Goal: Find specific page/section: Find specific page/section

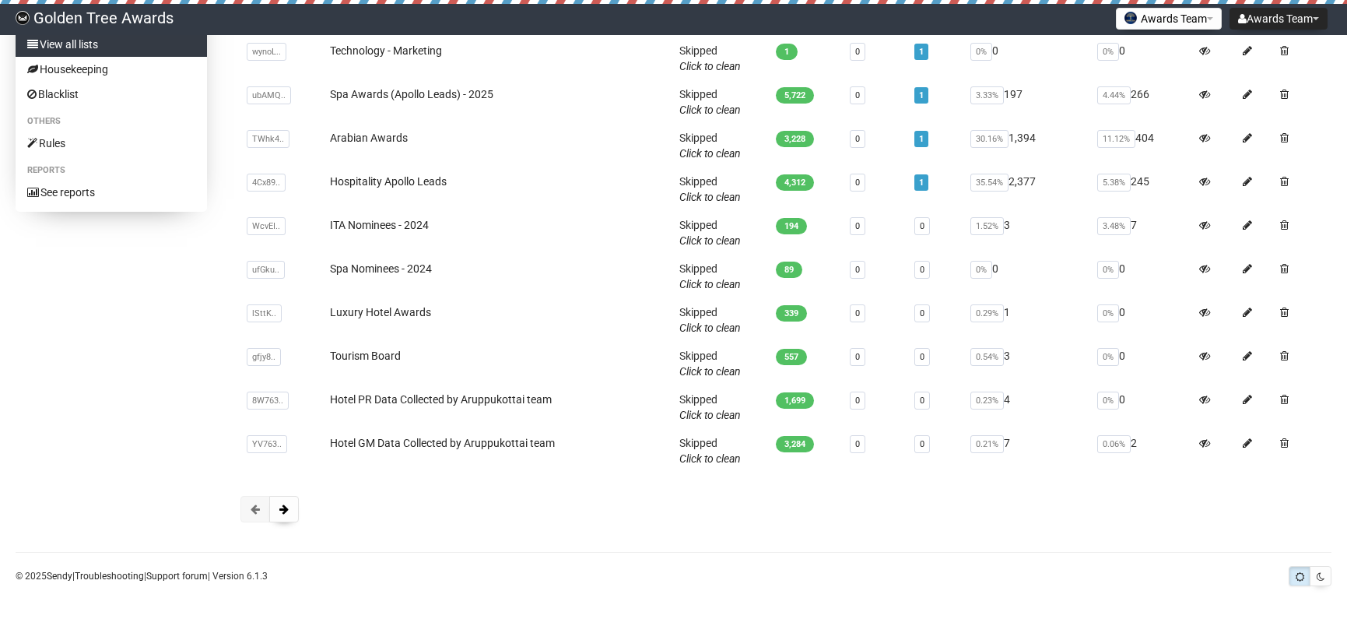
scroll to position [167, 0]
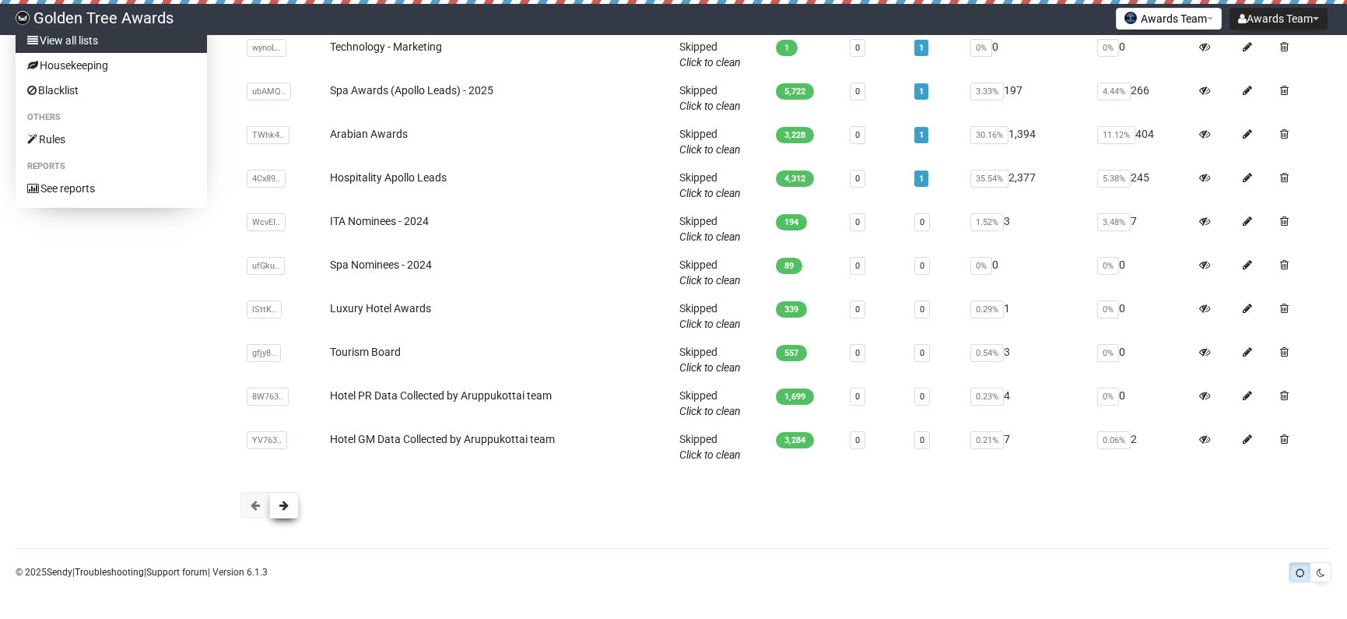
click at [286, 510] on span at bounding box center [283, 505] width 9 height 11
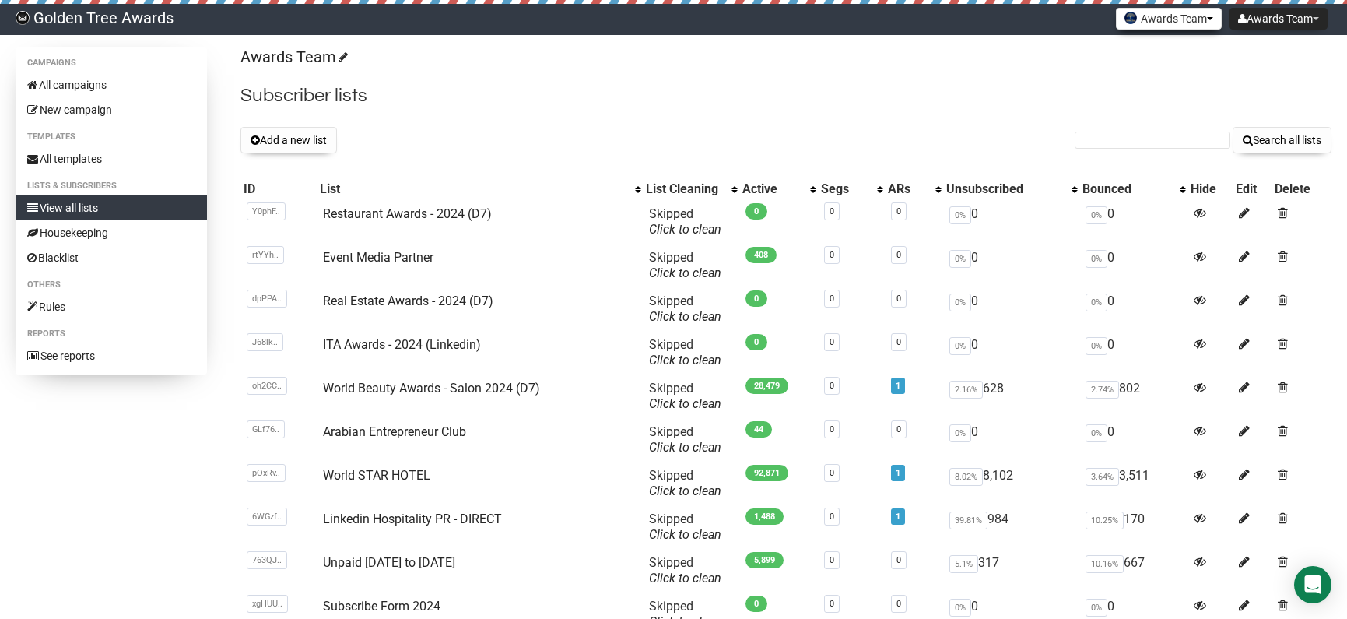
click at [1171, 19] on button "Awards Team" at bounding box center [1169, 19] width 106 height 22
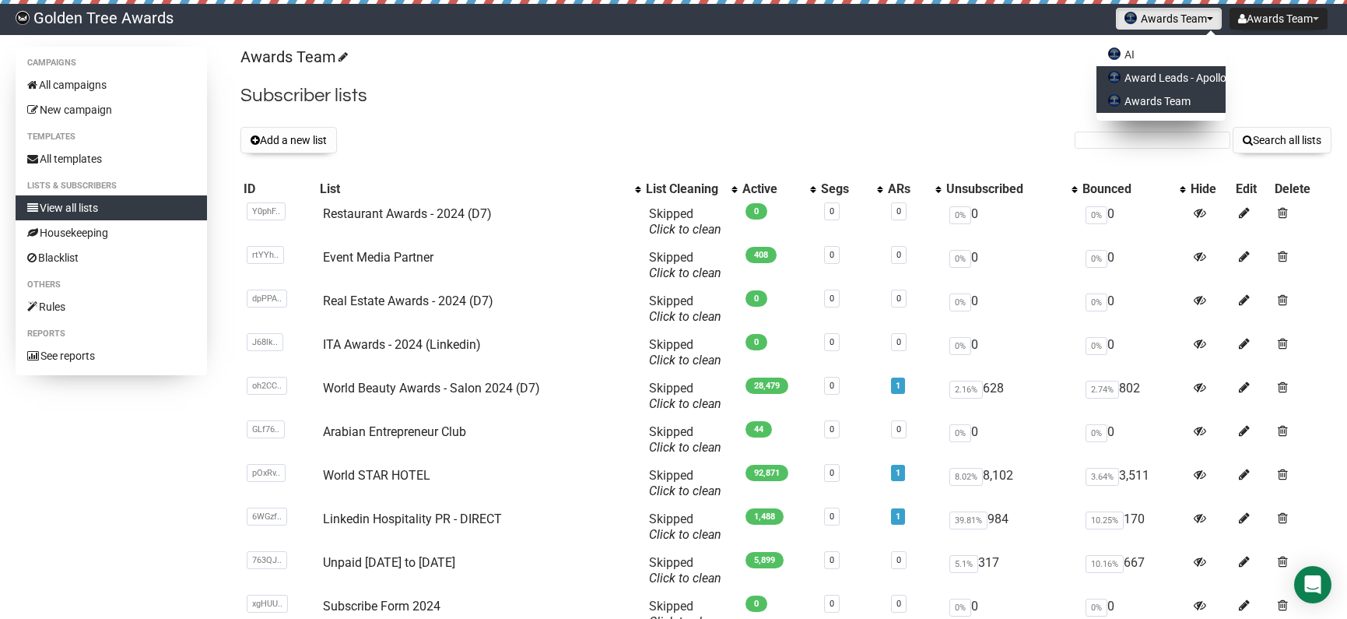
click at [1150, 82] on link "Award Leads - Apollo" at bounding box center [1161, 77] width 129 height 23
